Goal: Information Seeking & Learning: Learn about a topic

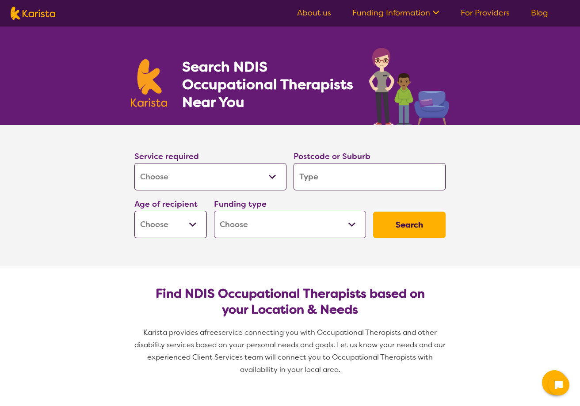
select select "[MEDICAL_DATA]"
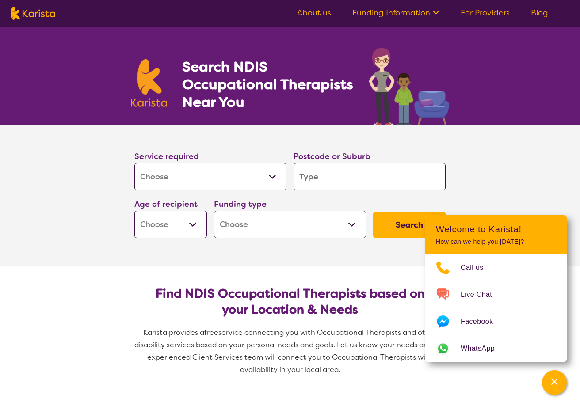
click at [270, 178] on select "Allied Health Assistant Assessment ([MEDICAL_DATA] or [MEDICAL_DATA]) Behaviour…" at bounding box center [210, 176] width 152 height 27
click at [134, 163] on select "Allied Health Assistant Assessment ([MEDICAL_DATA] or [MEDICAL_DATA]) Behaviour…" at bounding box center [210, 176] width 152 height 27
click at [342, 180] on input "search" at bounding box center [370, 176] width 152 height 27
type input "4"
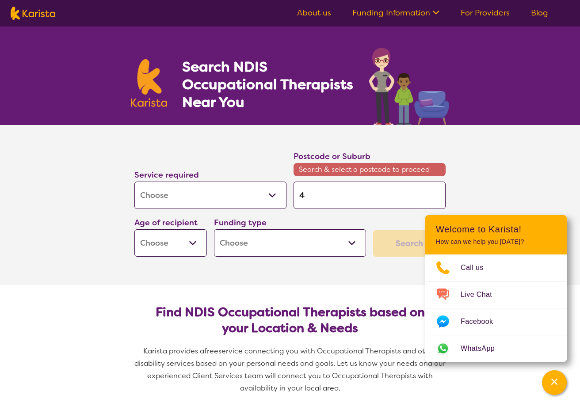
type input "42"
type input "421"
type input "4217"
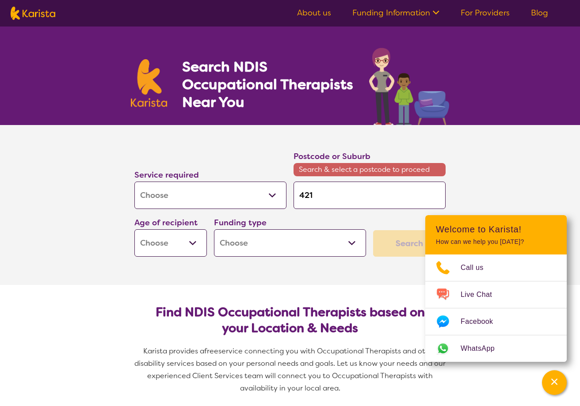
type input "4217"
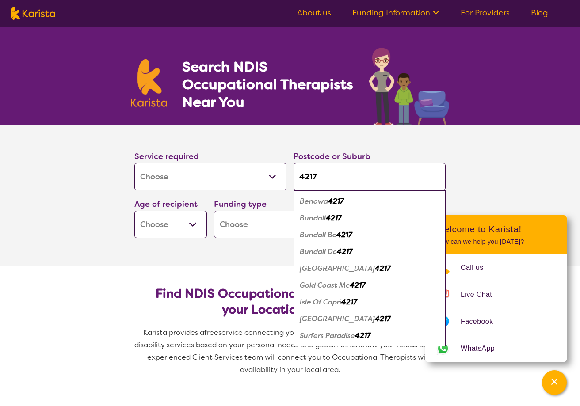
type input "4217"
click at [313, 201] on em "Benowa" at bounding box center [314, 201] width 28 height 9
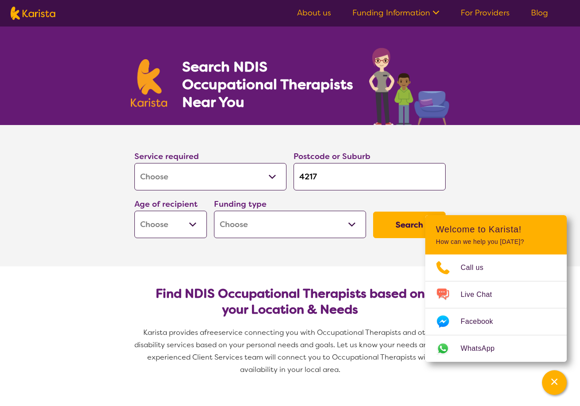
click at [193, 221] on select "Early Childhood - 0 to 9 Child - 10 to 11 Adolescent - 12 to 17 Adult - 18 to 6…" at bounding box center [170, 224] width 73 height 27
select select "AS"
click at [134, 211] on select "Early Childhood - 0 to 9 Child - 10 to 11 Adolescent - 12 to 17 Adult - 18 to 6…" at bounding box center [170, 224] width 73 height 27
select select "AS"
click at [352, 221] on select "Home Care Package (HCP) National Disability Insurance Scheme (NDIS) I don't know" at bounding box center [290, 224] width 152 height 27
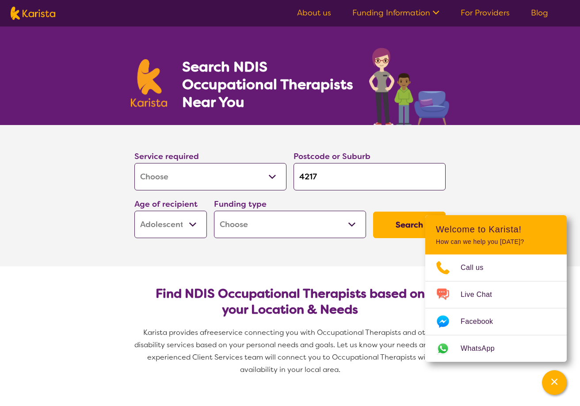
select select "i-don-t-know"
click at [214, 211] on select "Home Care Package (HCP) National Disability Insurance Scheme (NDIS) I don't know" at bounding box center [290, 224] width 152 height 27
select select "i-don-t-know"
click at [396, 227] on button "Search" at bounding box center [409, 225] width 73 height 27
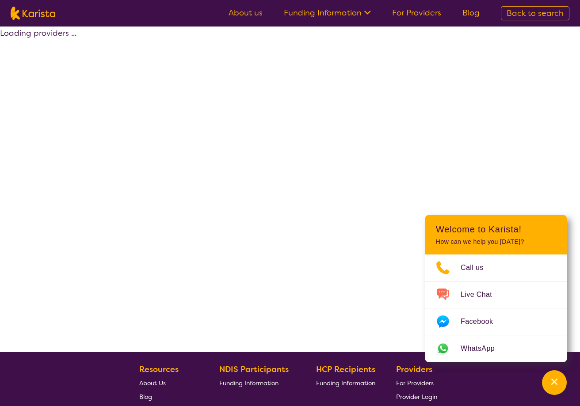
select select "[MEDICAL_DATA]"
select select "AS"
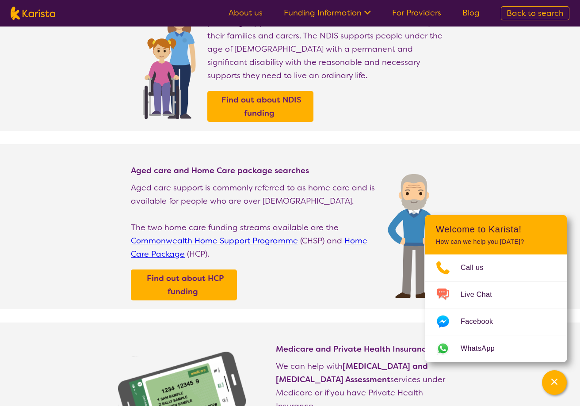
scroll to position [133, 0]
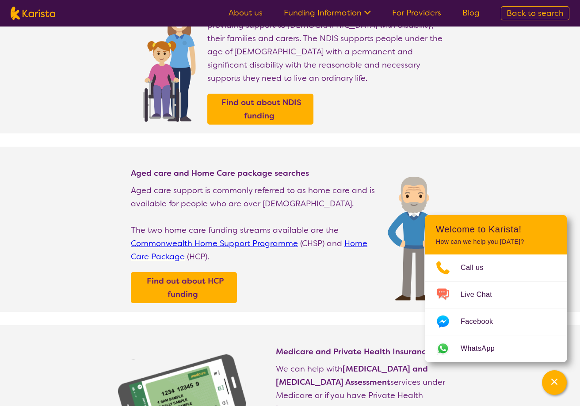
click at [250, 12] on link "About us" at bounding box center [246, 13] width 34 height 11
